Goal: Information Seeking & Learning: Learn about a topic

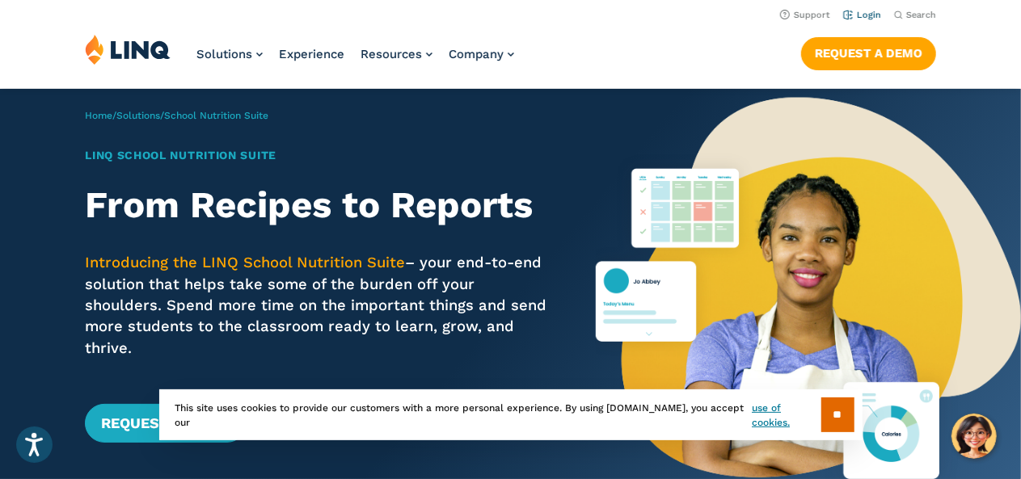
click at [866, 15] on link "Login" at bounding box center [862, 15] width 38 height 11
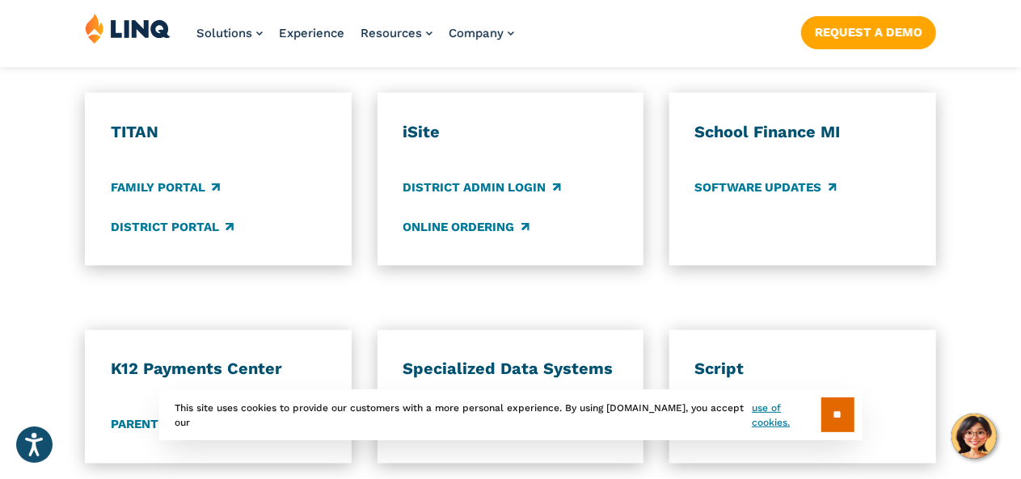
scroll to position [1262, 0]
click at [504, 178] on link "District Admin Login" at bounding box center [482, 187] width 158 height 18
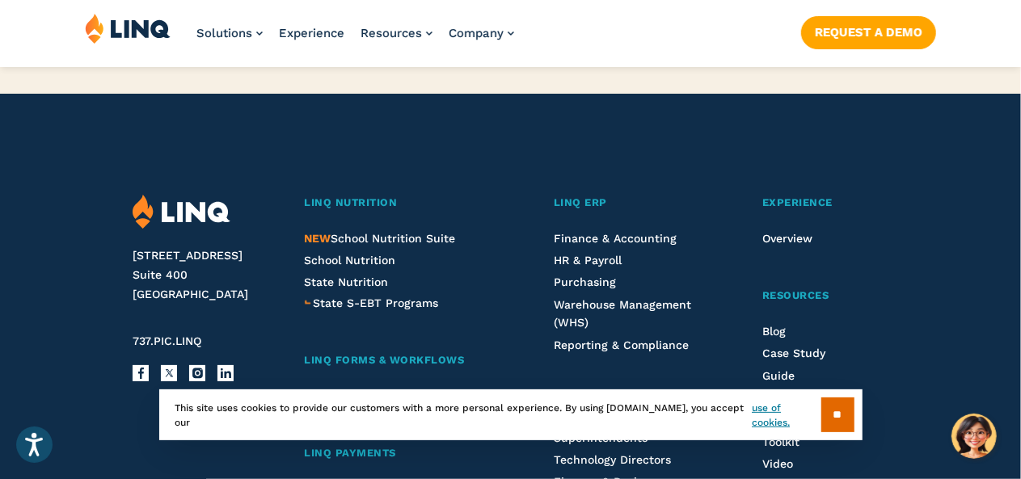
scroll to position [1756, 0]
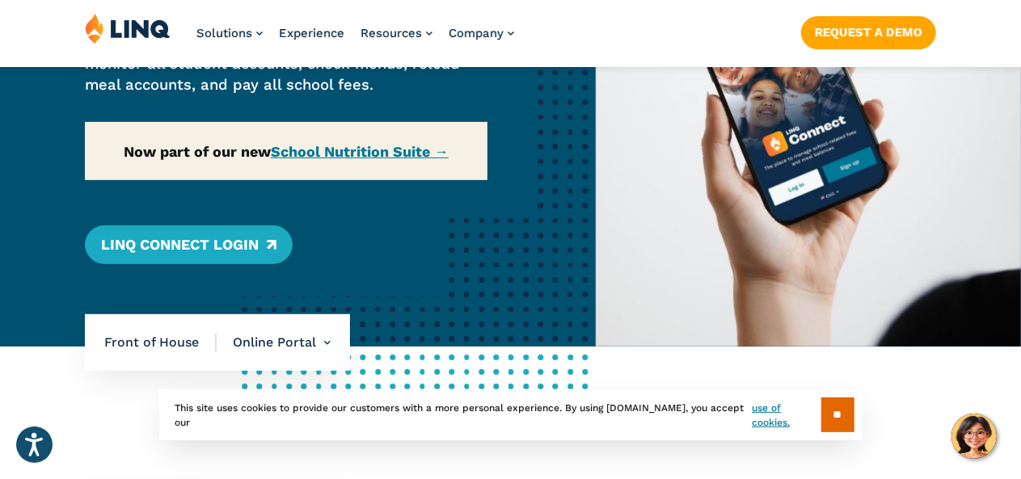
scroll to position [252, 0]
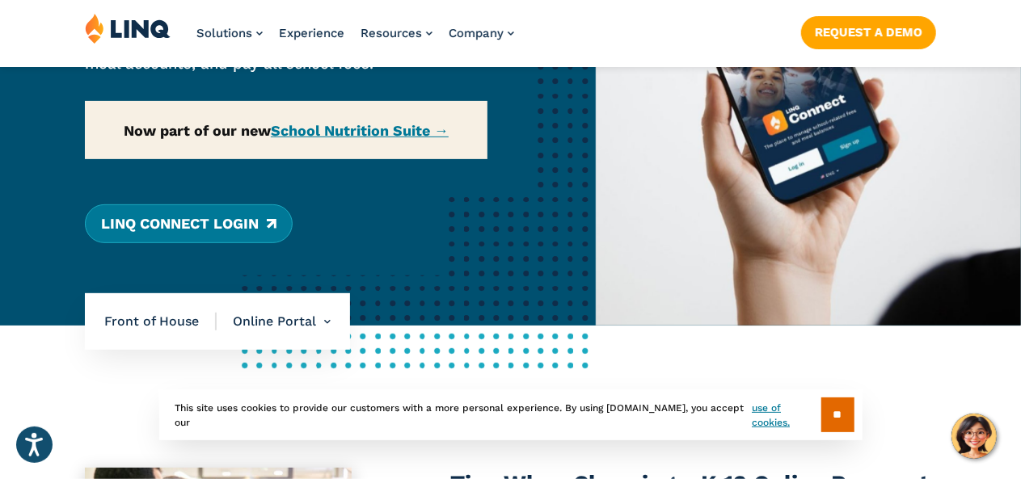
click at [162, 221] on link "LINQ Connect Login" at bounding box center [189, 224] width 208 height 39
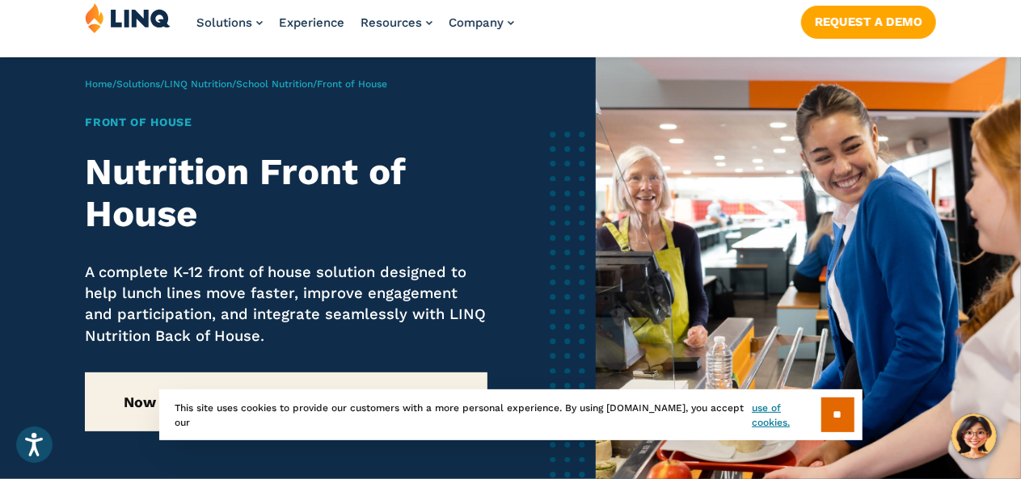
scroll to position [32, 0]
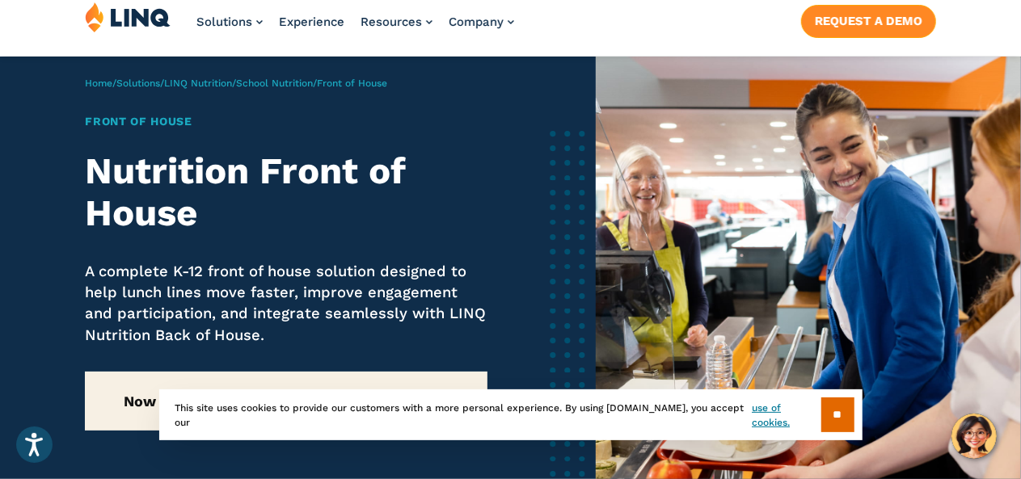
click at [881, 19] on link "Request a Demo" at bounding box center [868, 21] width 135 height 32
click at [287, 84] on link "School Nutrition" at bounding box center [274, 83] width 77 height 11
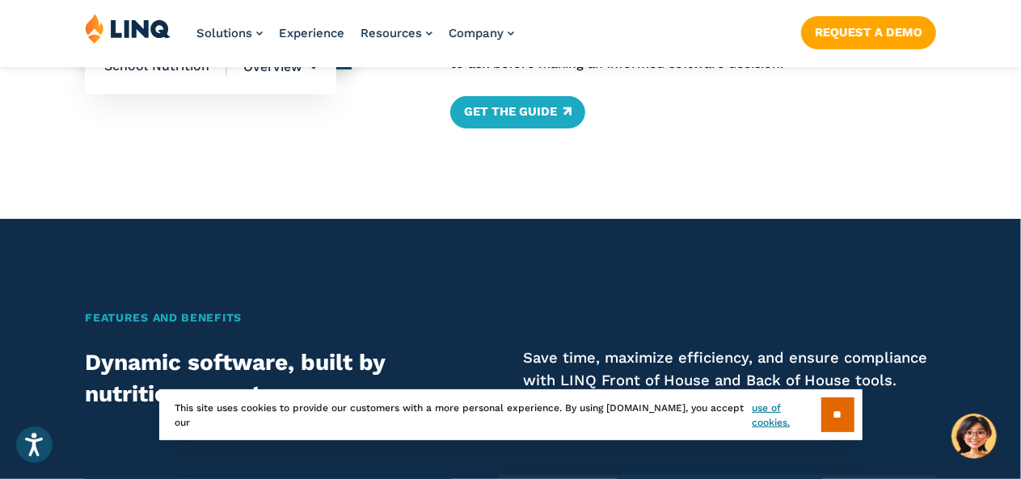
scroll to position [865, 0]
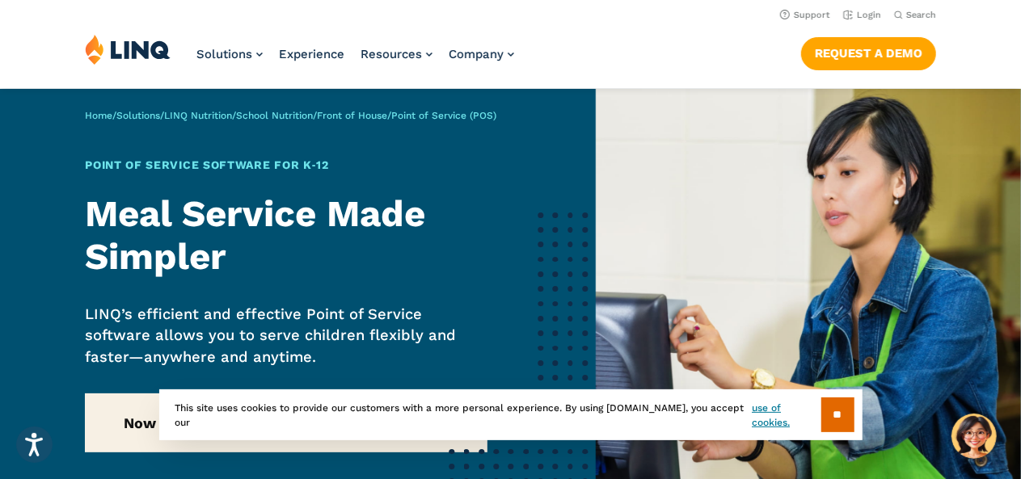
click at [470, 120] on span "Point of Service (POS)" at bounding box center [443, 115] width 105 height 11
click at [496, 118] on span "Point of Service (POS)" at bounding box center [443, 115] width 105 height 11
click at [826, 419] on input "**" at bounding box center [837, 415] width 33 height 35
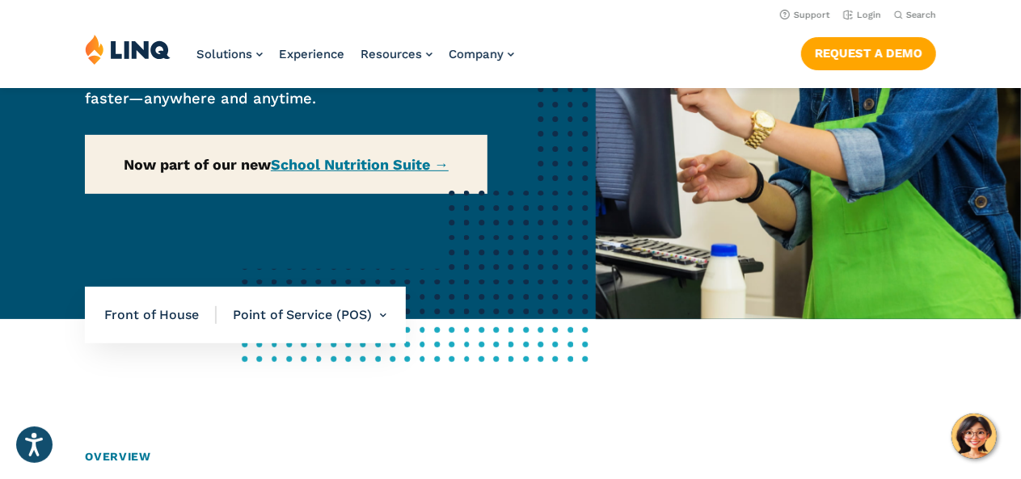
scroll to position [257, 0]
